Goal: Check status

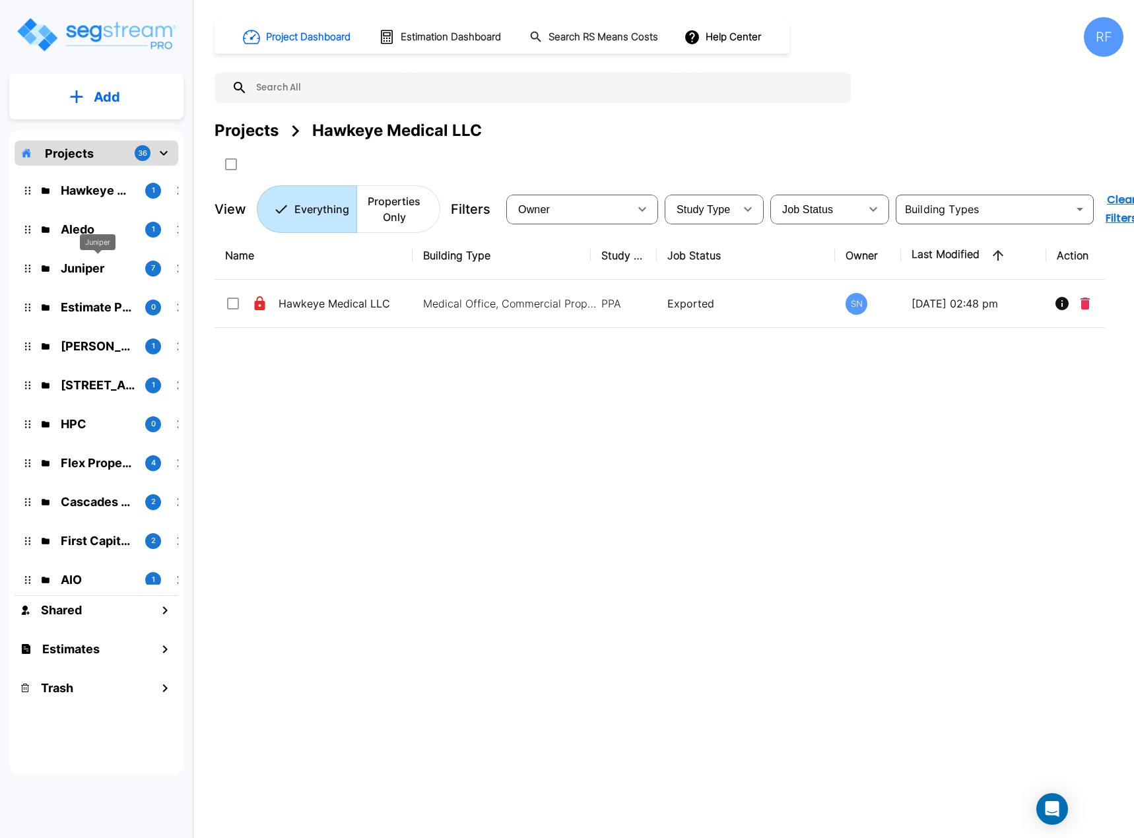
click at [79, 260] on p "Juniper" at bounding box center [98, 268] width 74 height 18
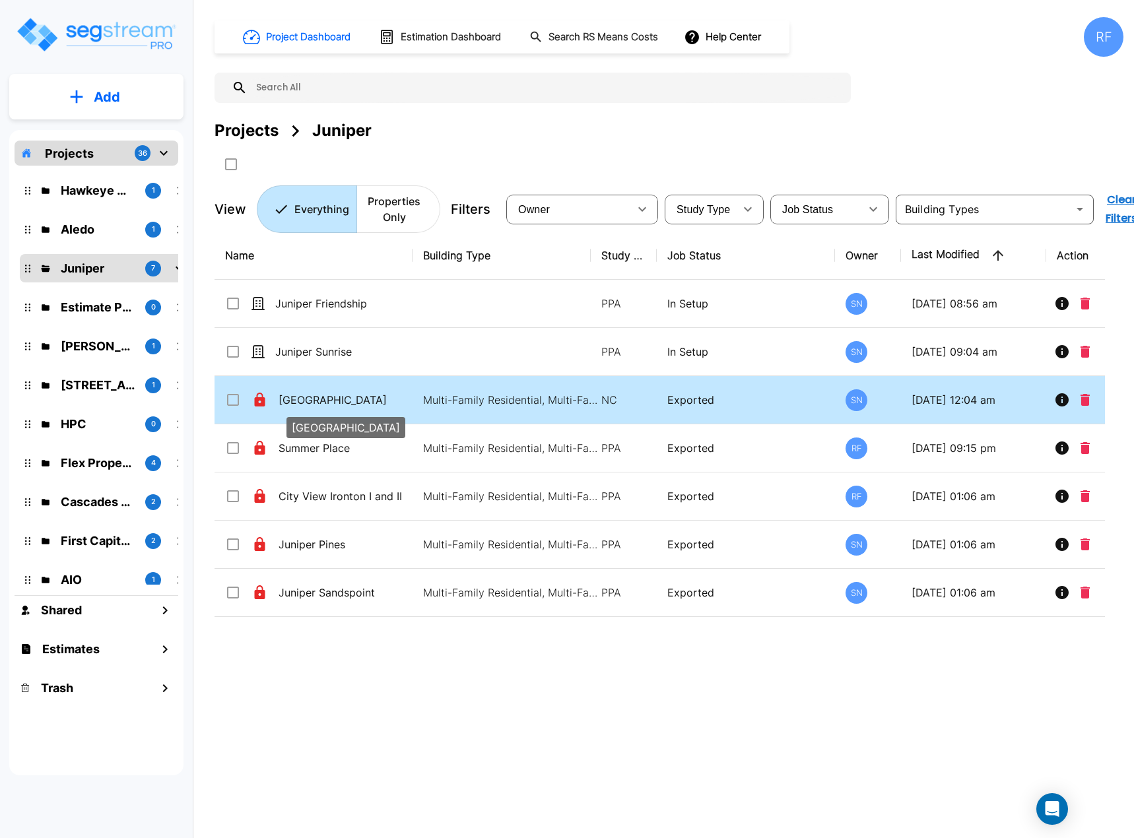
click at [331, 393] on p "[GEOGRAPHIC_DATA]" at bounding box center [345, 400] width 132 height 16
checkbox input "true"
click at [331, 393] on p "[GEOGRAPHIC_DATA]" at bounding box center [345, 400] width 132 height 16
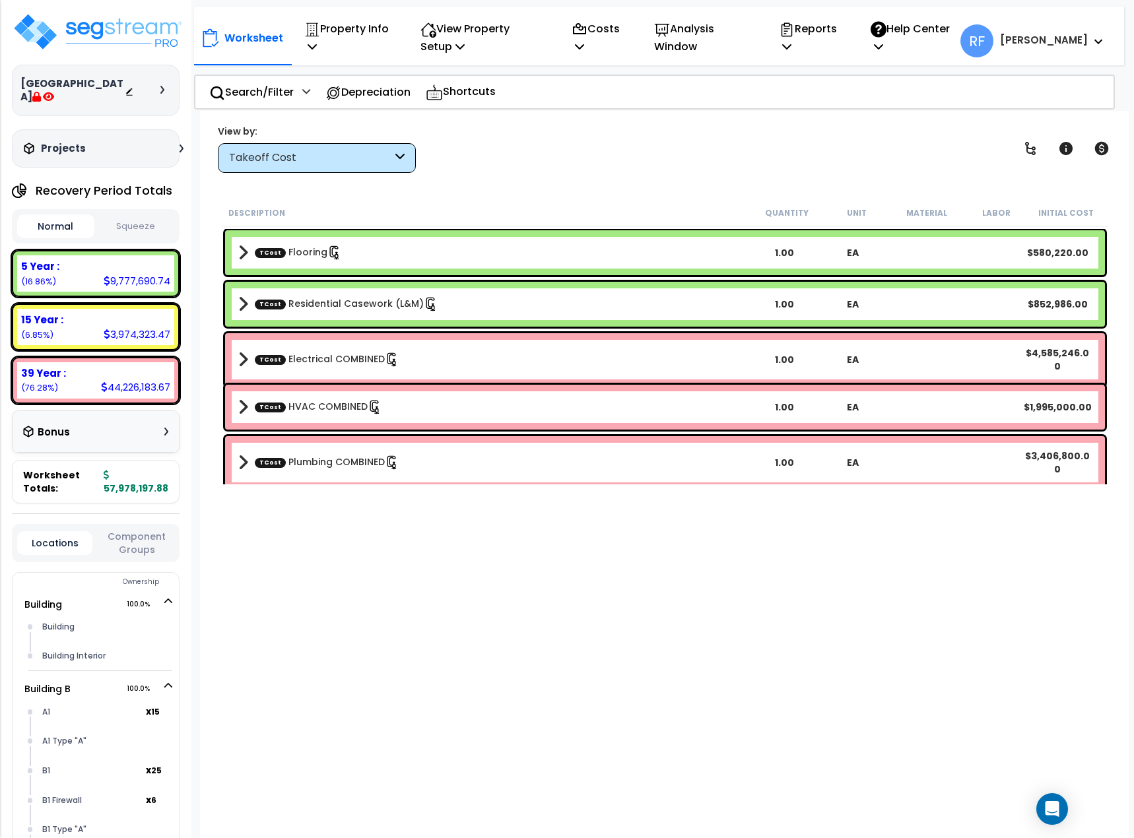
click at [121, 220] on button "Squeeze" at bounding box center [136, 226] width 77 height 23
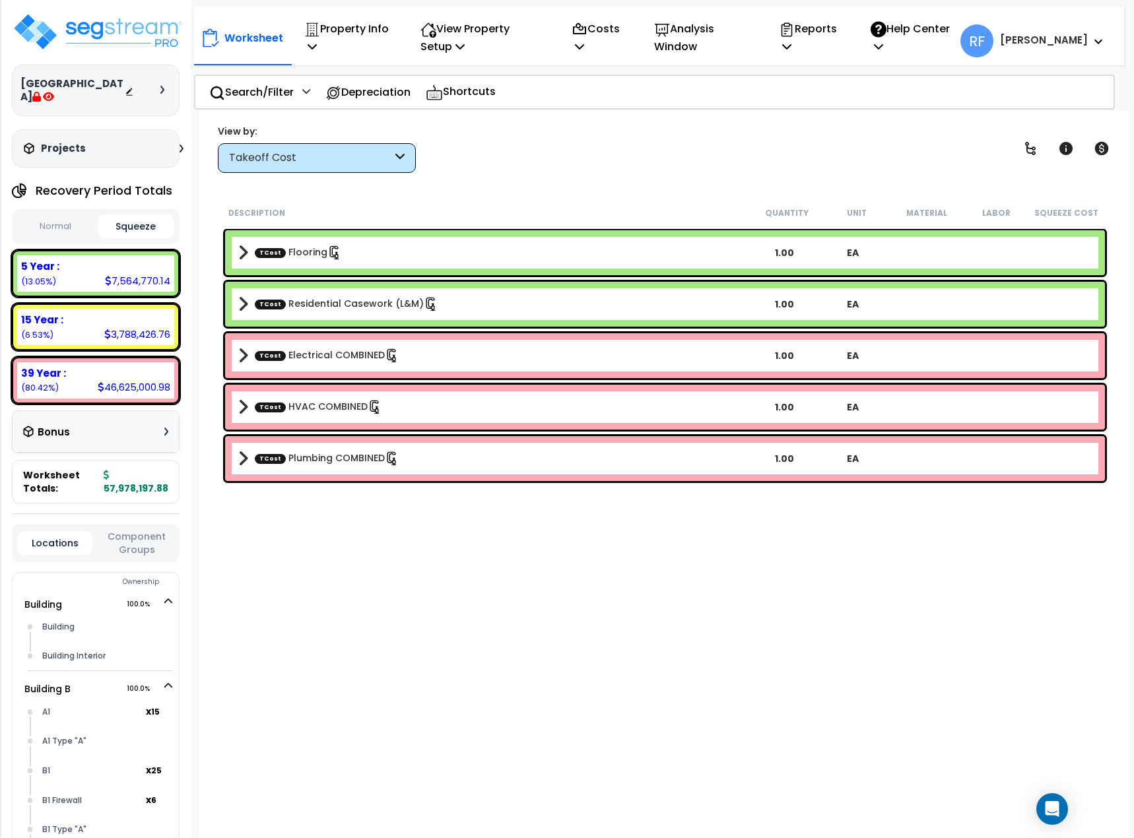
click at [69, 221] on button "Normal" at bounding box center [55, 226] width 77 height 23
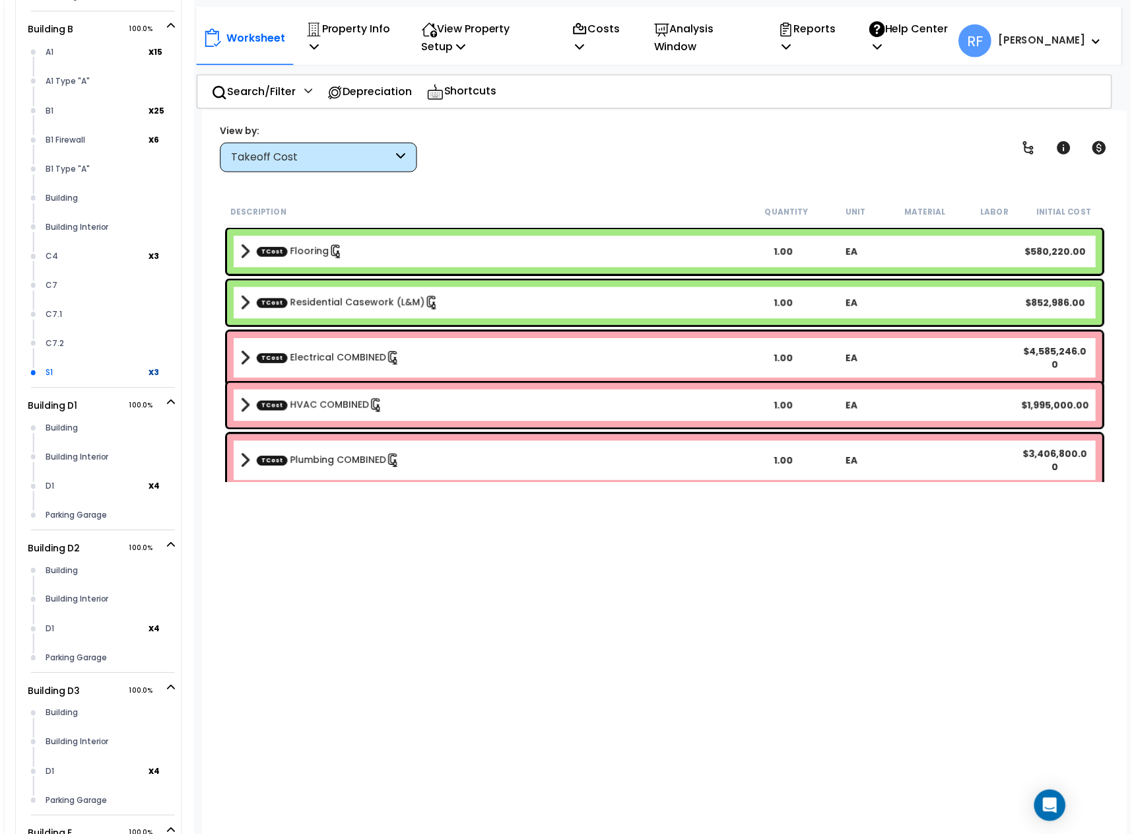
scroll to position [264, 0]
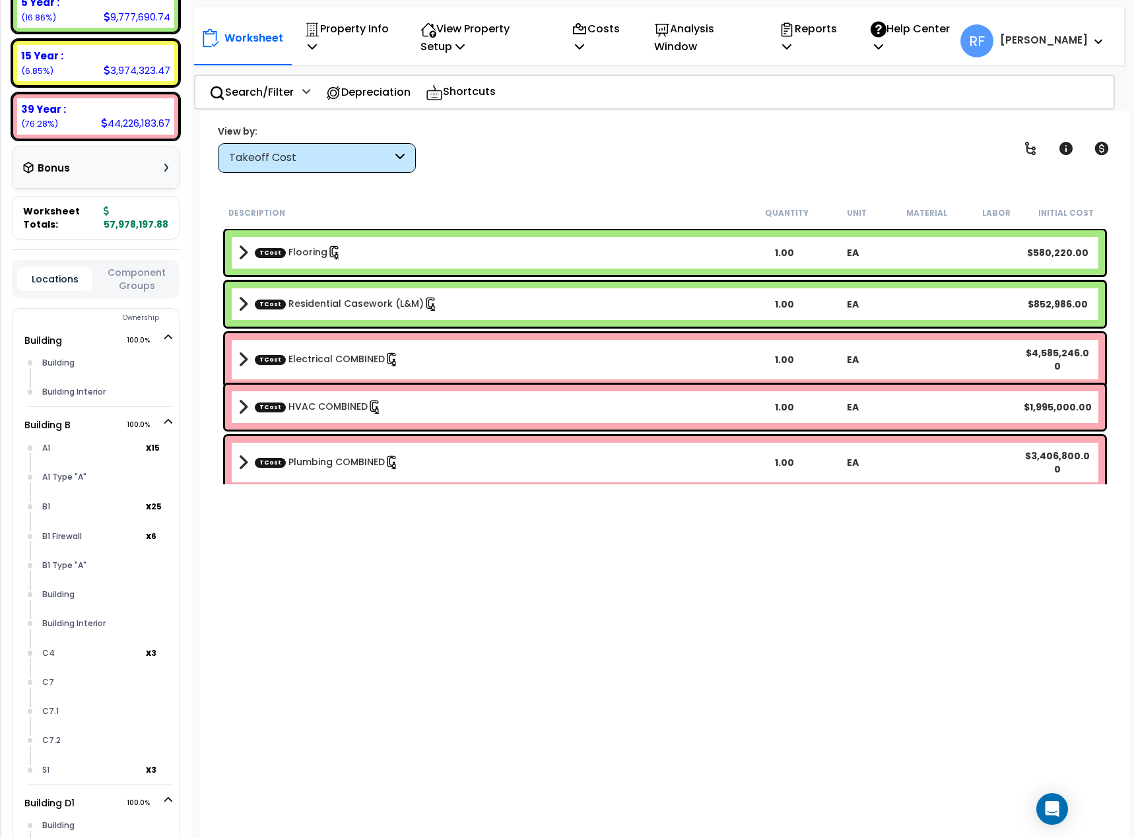
click at [382, 160] on div "Takeoff Cost" at bounding box center [310, 157] width 163 height 15
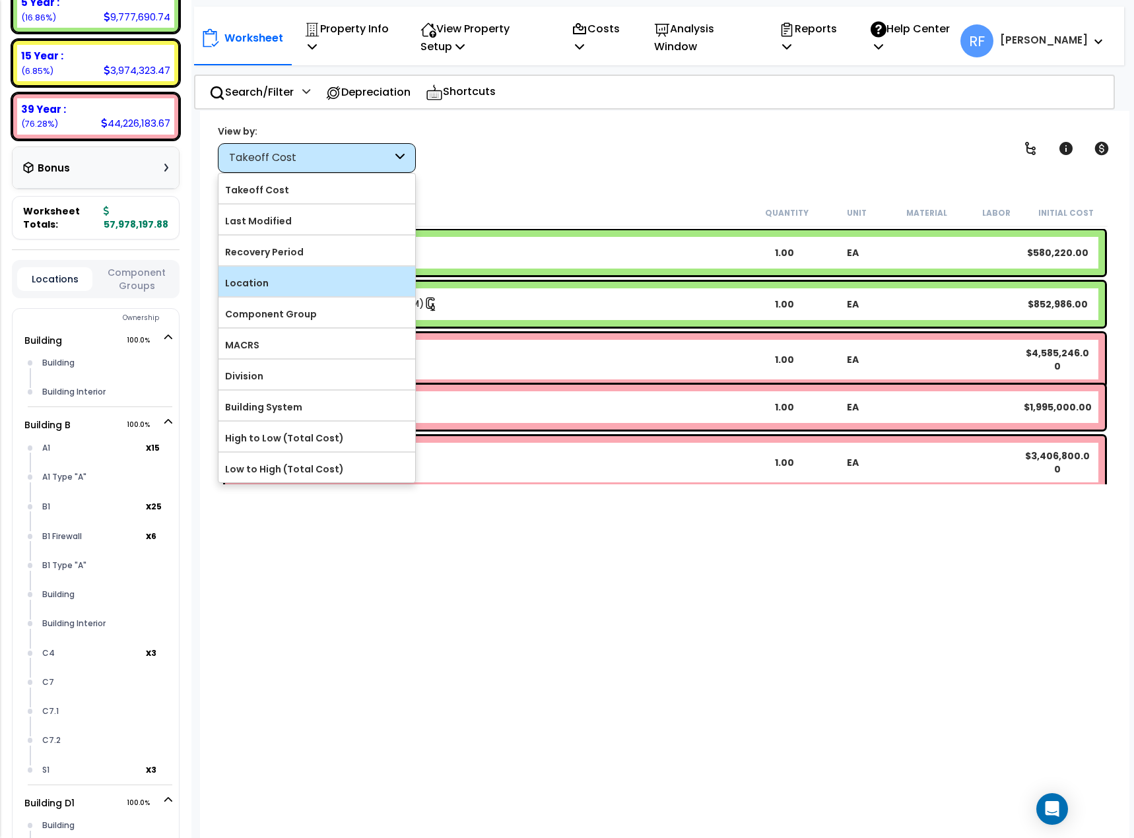
click at [313, 279] on label "Location" at bounding box center [316, 283] width 197 height 20
click at [0, 0] on input "Location" at bounding box center [0, 0] width 0 height 0
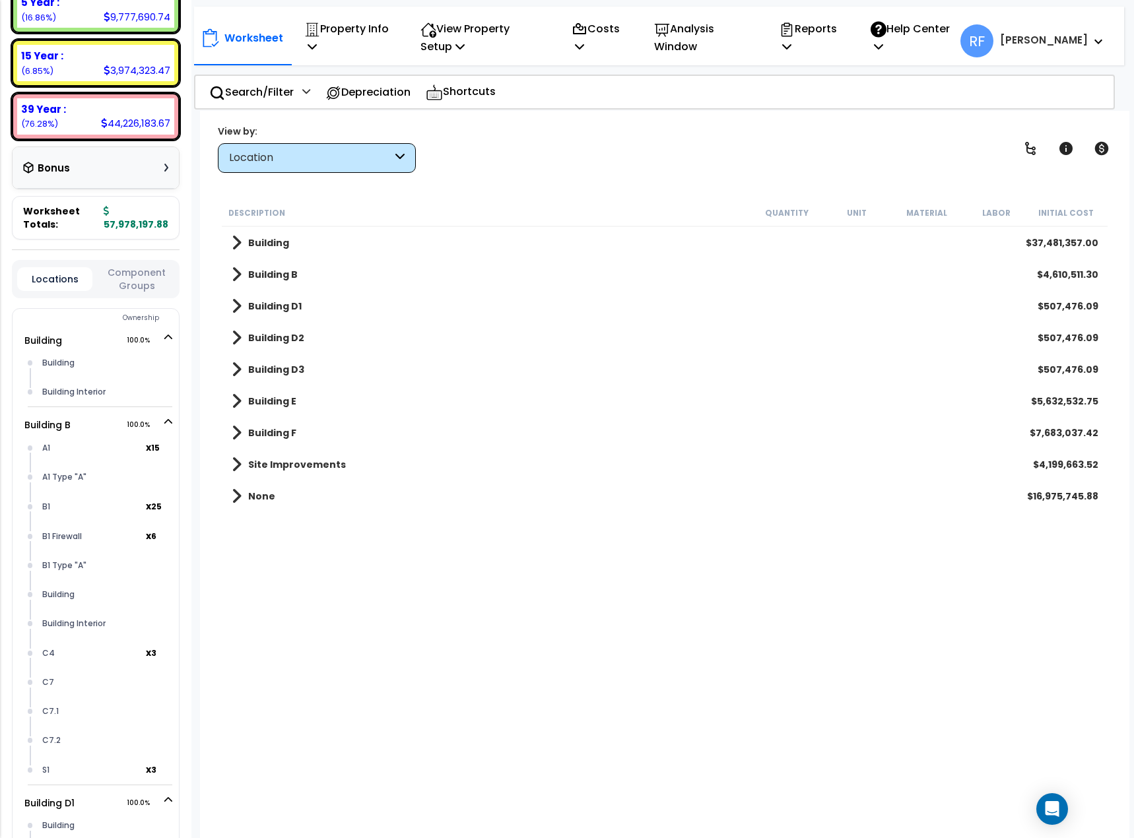
click at [1044, 306] on div "$507,476.09" at bounding box center [1067, 306] width 61 height 13
click at [235, 310] on span at bounding box center [237, 306] width 10 height 18
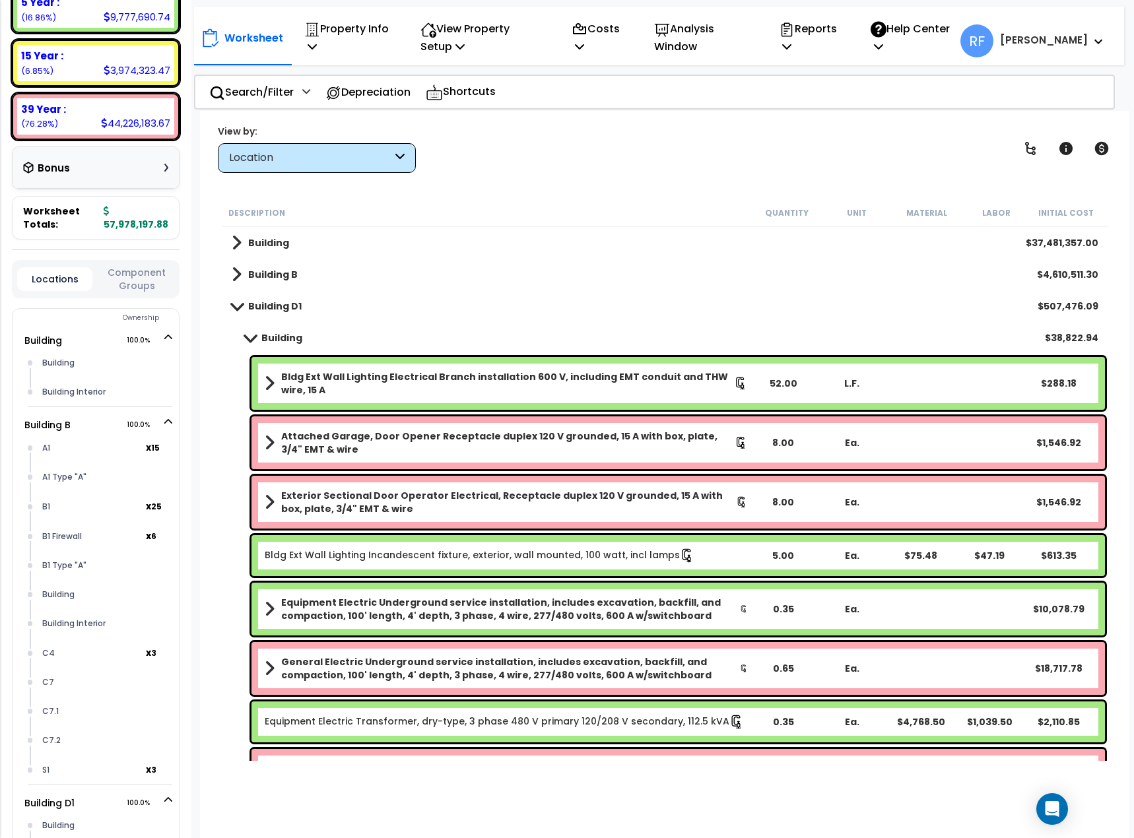
click at [236, 303] on span at bounding box center [236, 306] width 18 height 10
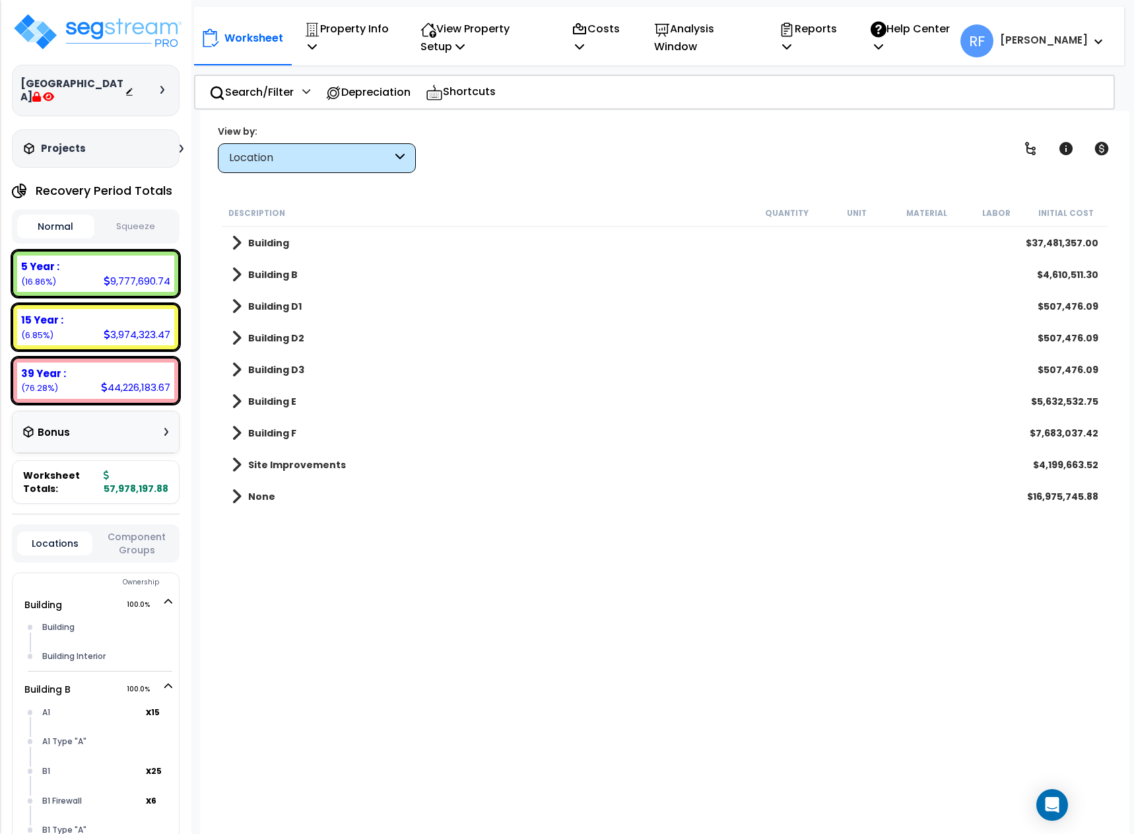
scroll to position [66, 0]
